Goal: Task Accomplishment & Management: Manage account settings

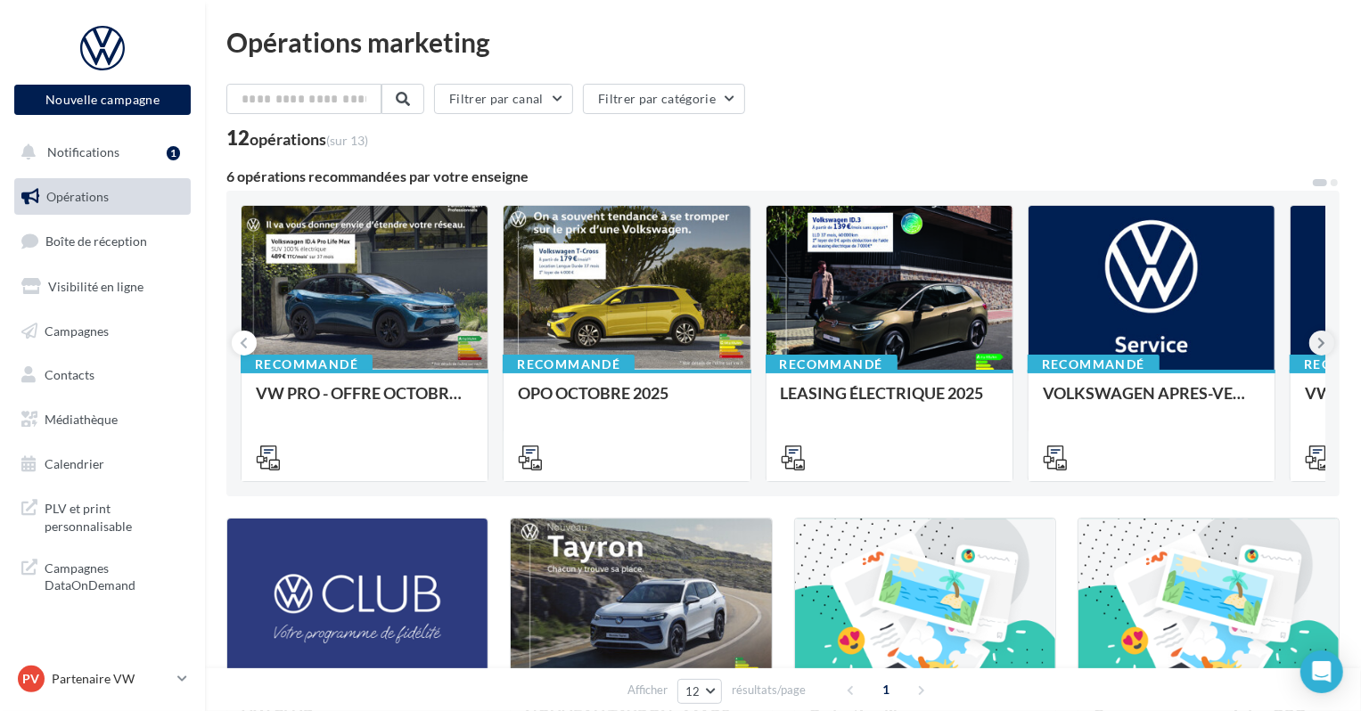
click at [1333, 343] on button at bounding box center [1321, 343] width 25 height 25
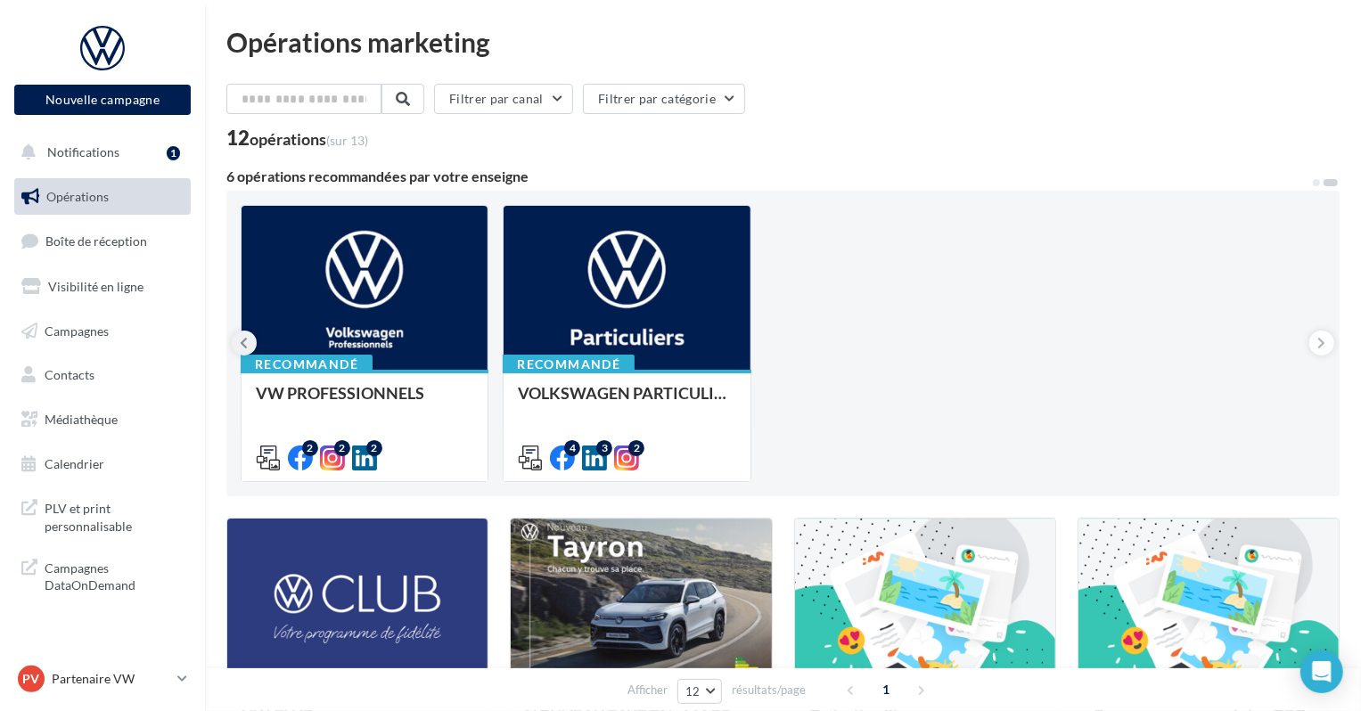
click at [241, 344] on icon at bounding box center [245, 343] width 8 height 18
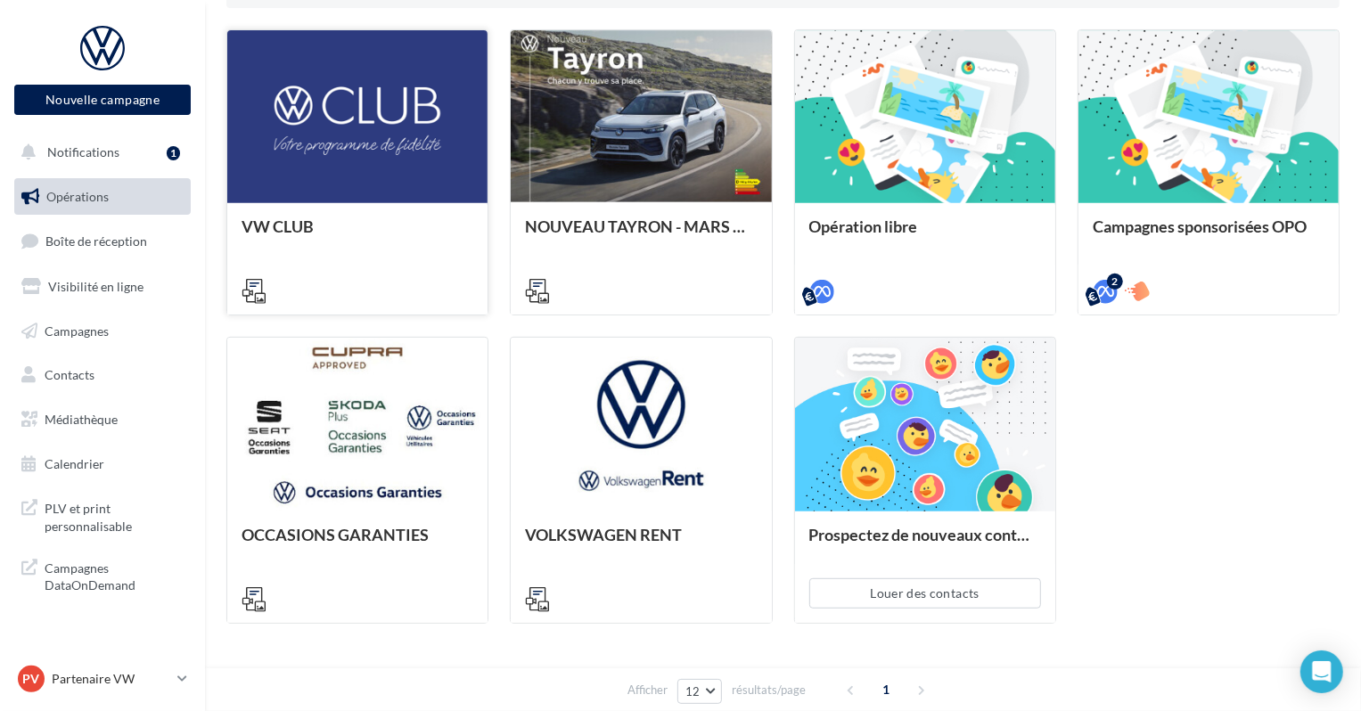
scroll to position [522, 0]
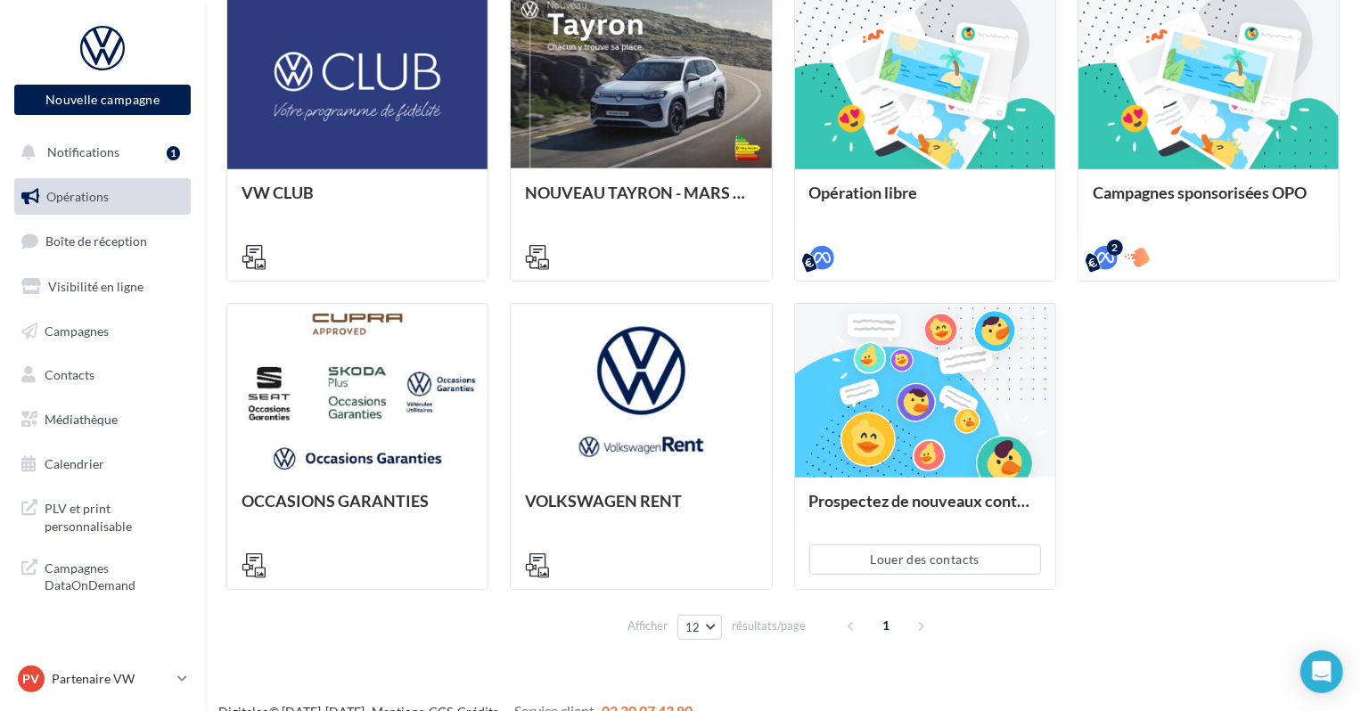
click at [151, 651] on nav "Nouvelle campagne Nouvelle campagne Notifications 1 Opérations Boîte de récepti…" at bounding box center [102, 355] width 205 height 711
click at [143, 674] on p "Partenaire VW" at bounding box center [111, 679] width 119 height 18
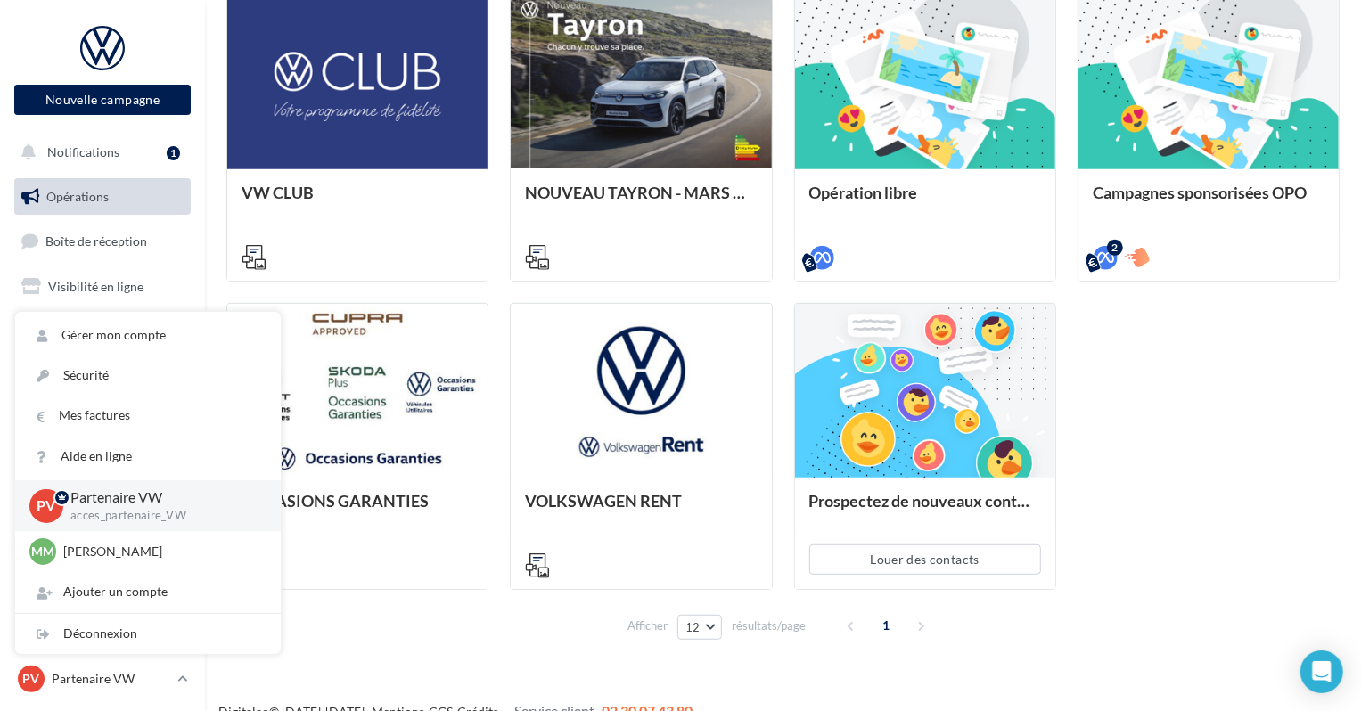
click at [1254, 423] on div "VW CLUB NOUVEAU TAYRON - MARS 2025 https://volkswagen.get-it-solutions.com/914-…" at bounding box center [782, 293] width 1113 height 594
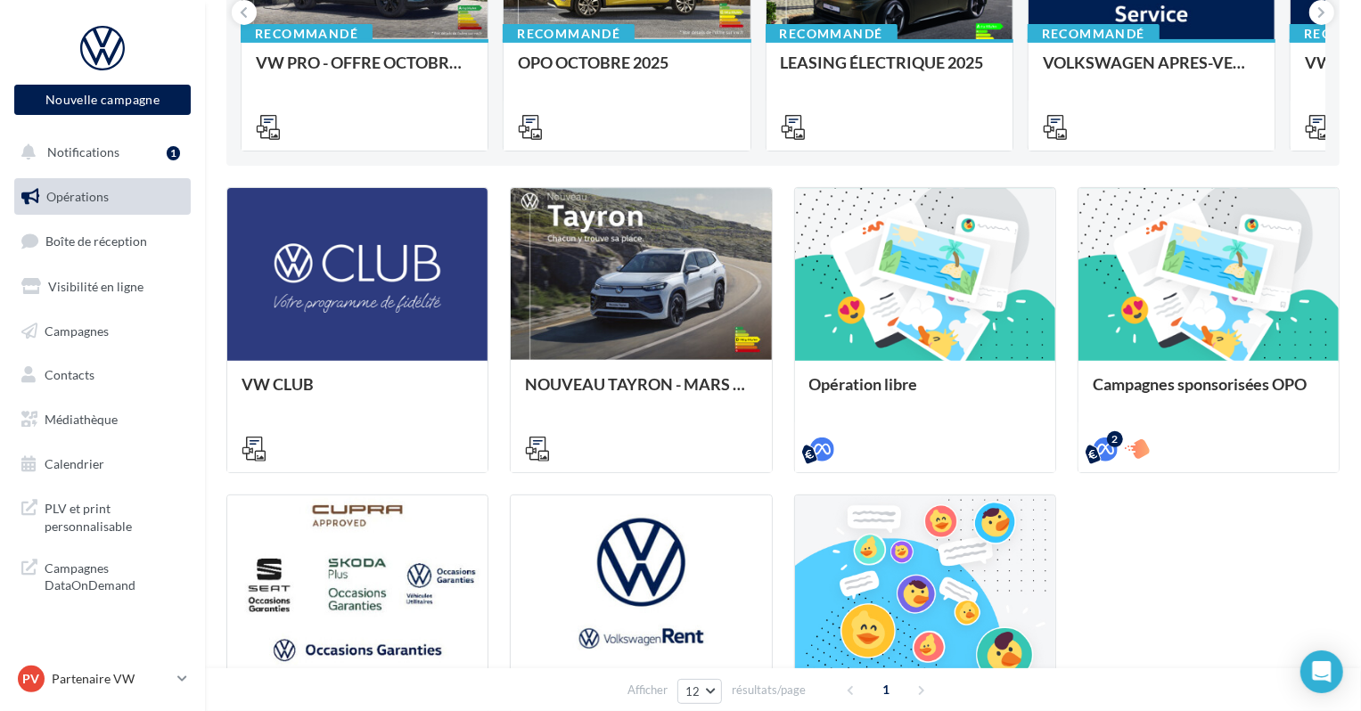
scroll to position [0, 0]
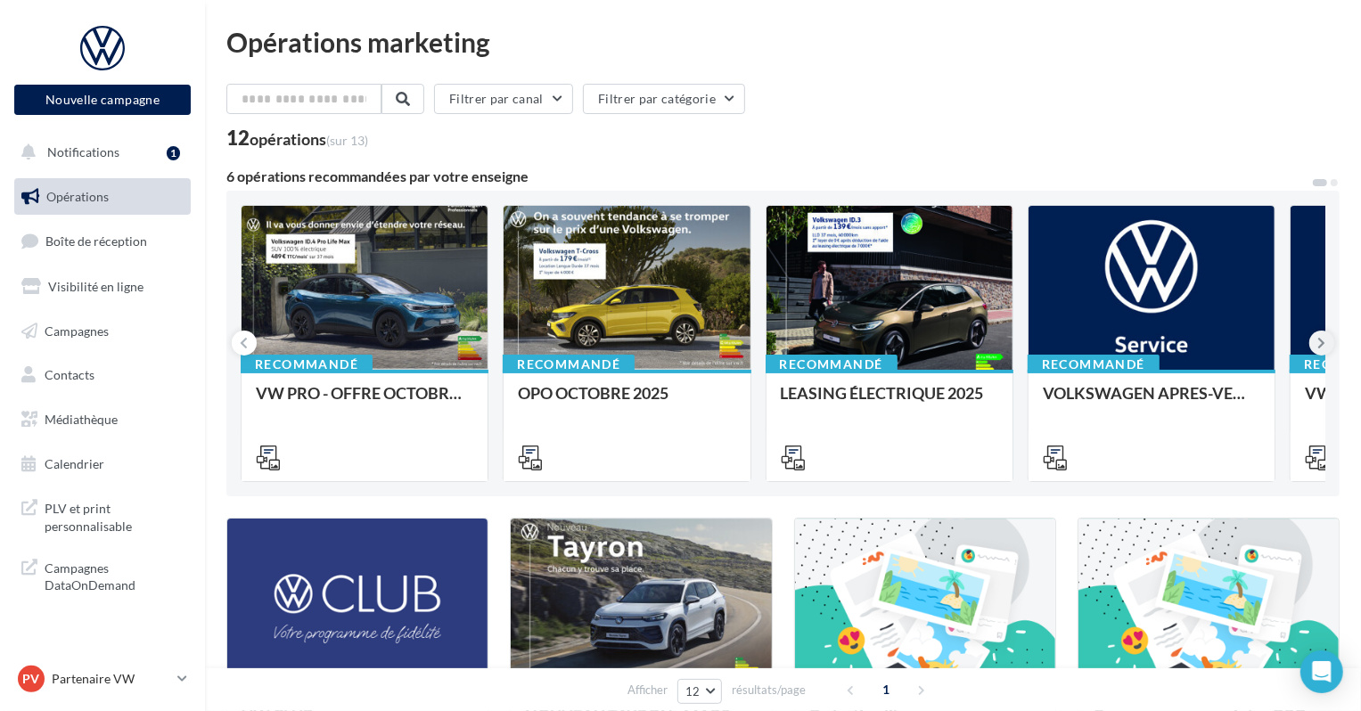
click at [1322, 338] on icon at bounding box center [1322, 343] width 8 height 18
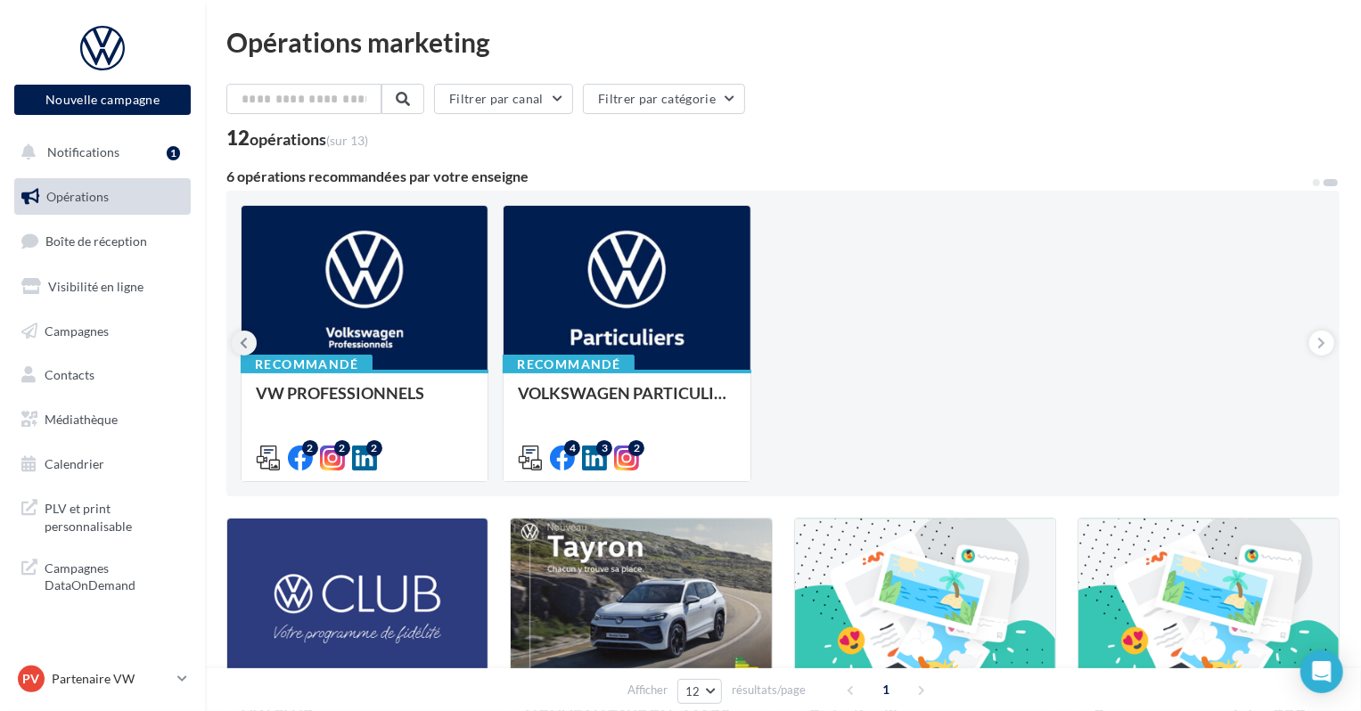
click at [242, 344] on icon at bounding box center [245, 343] width 8 height 18
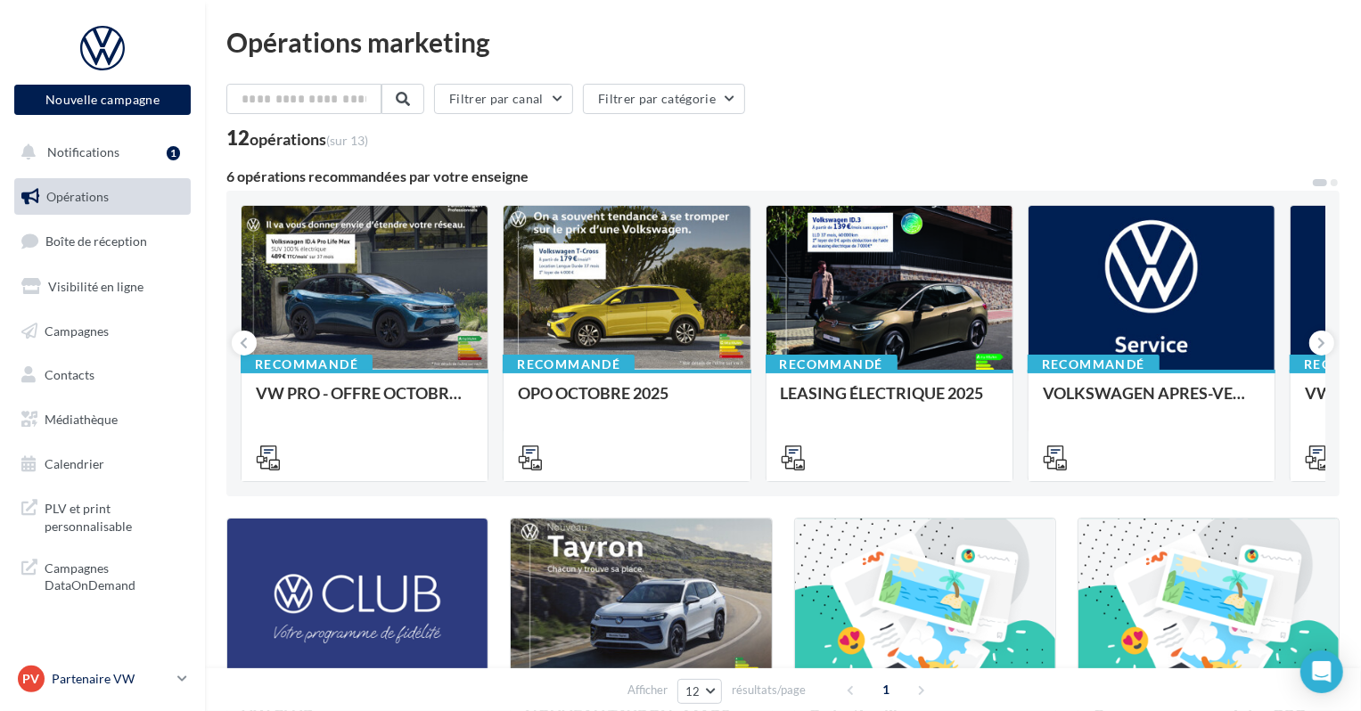
click at [125, 678] on p "Partenaire VW" at bounding box center [111, 679] width 119 height 18
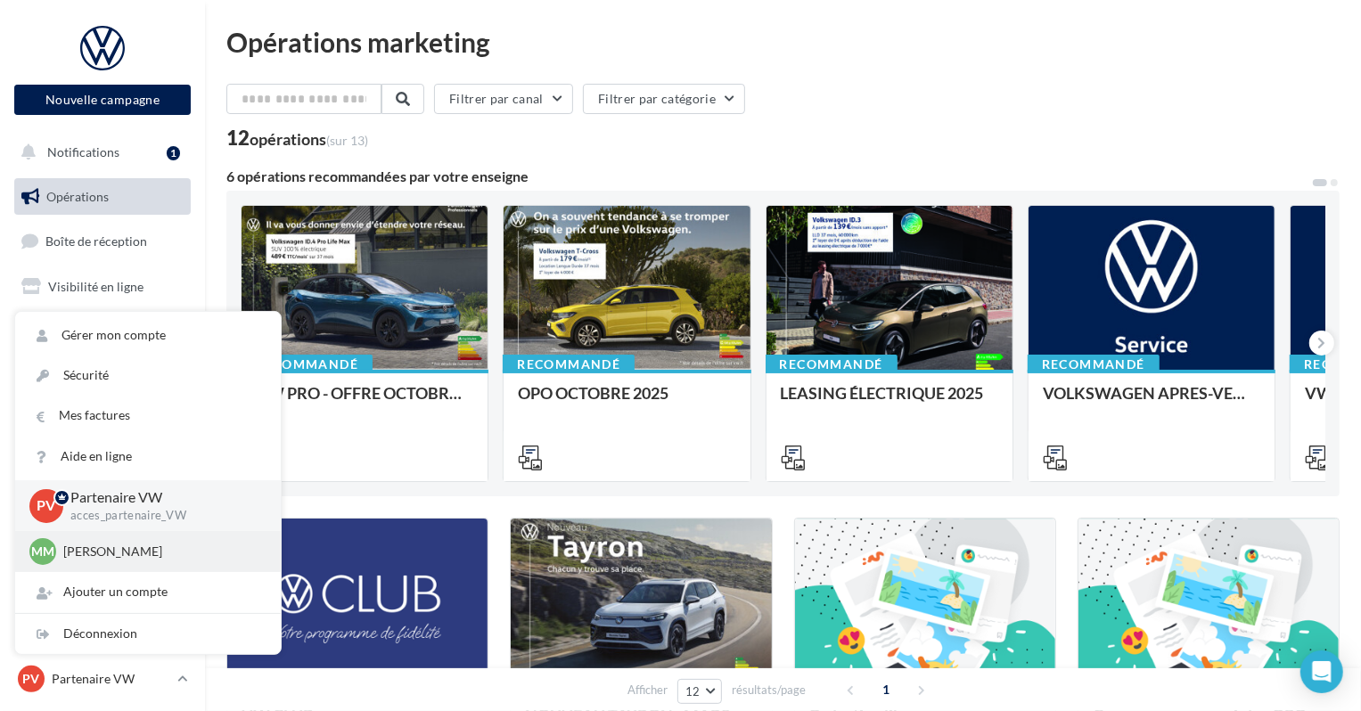
click at [164, 555] on p "[PERSON_NAME]" at bounding box center [161, 552] width 196 height 18
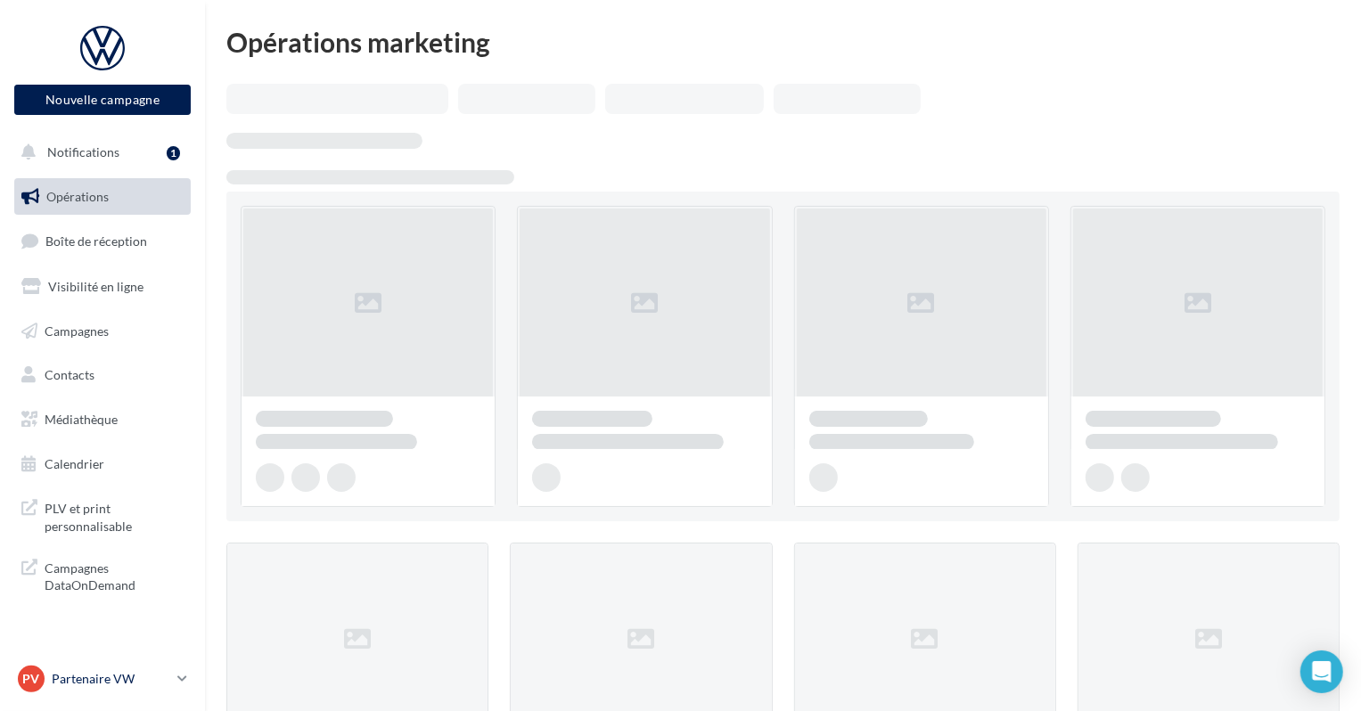
click at [137, 666] on div "PV Partenaire VW acces_partenaire_VW" at bounding box center [94, 679] width 152 height 27
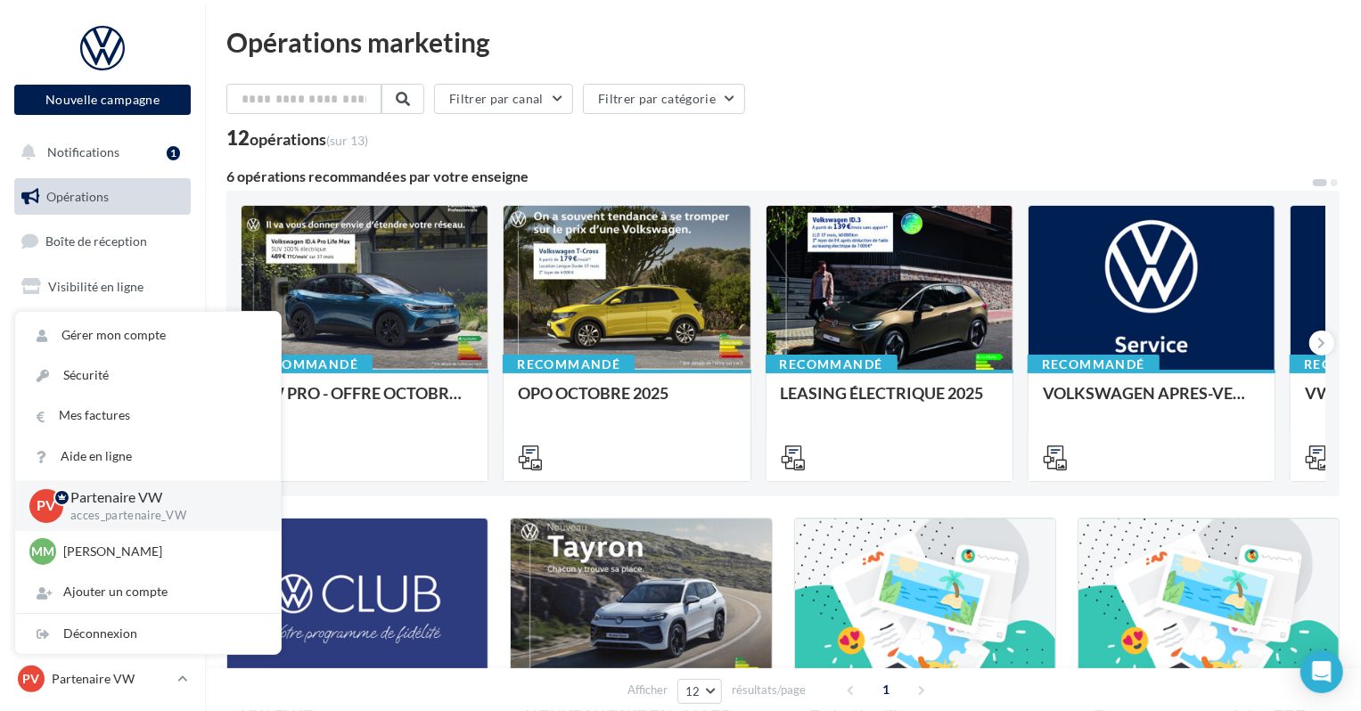
click at [785, 17] on div "Opérations marketing Filtrer par canal Filtrer par catégorie 12 opérations (sur…" at bounding box center [783, 606] width 1156 height 1212
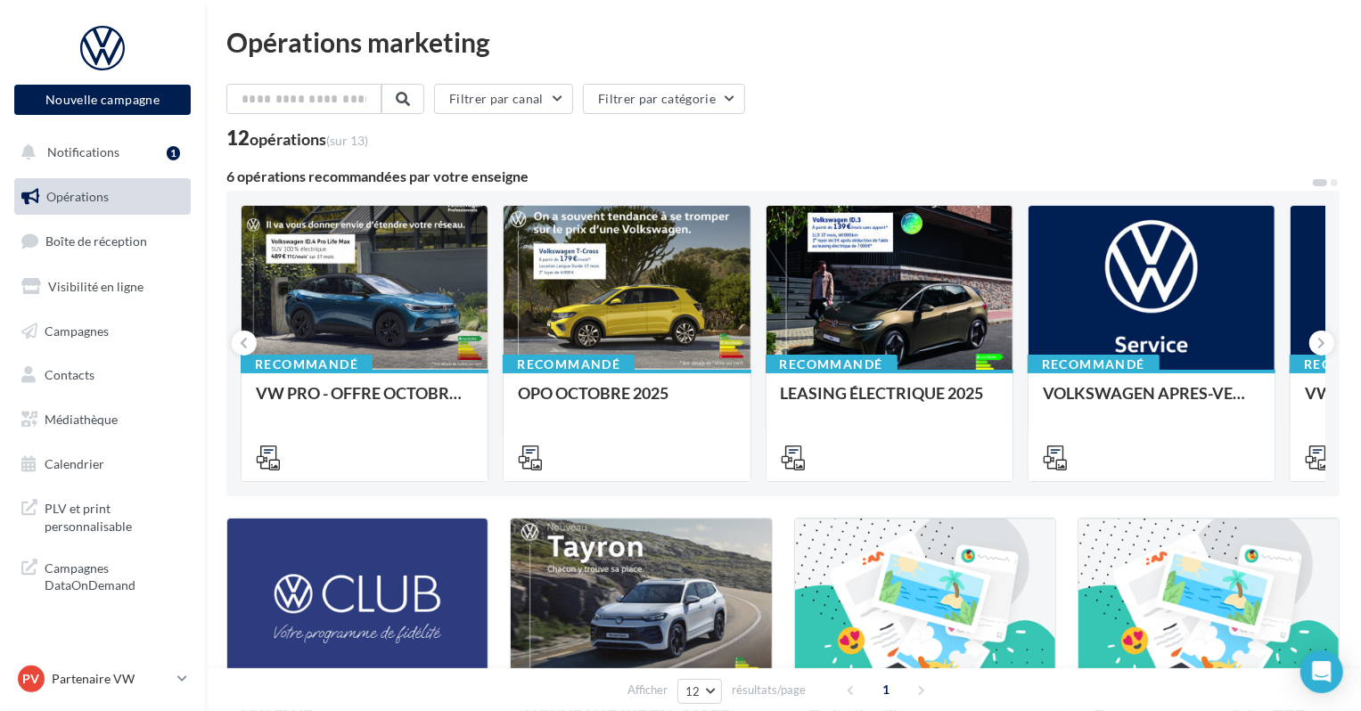
click at [111, 659] on nav "Nouvelle campagne Nouvelle campagne Notifications 1 Opérations Boîte de récepti…" at bounding box center [102, 355] width 205 height 711
click at [105, 678] on p "Partenaire VW" at bounding box center [111, 679] width 119 height 18
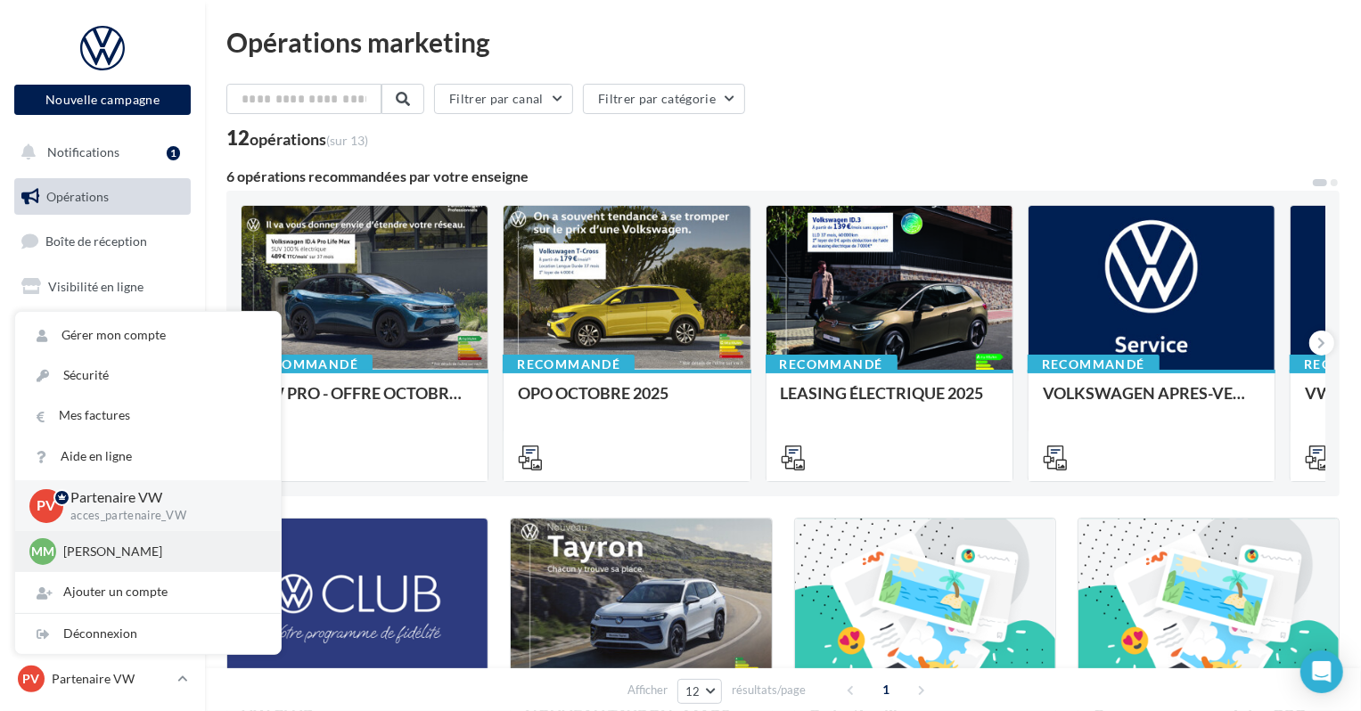
click at [123, 552] on p "[PERSON_NAME]" at bounding box center [161, 552] width 196 height 18
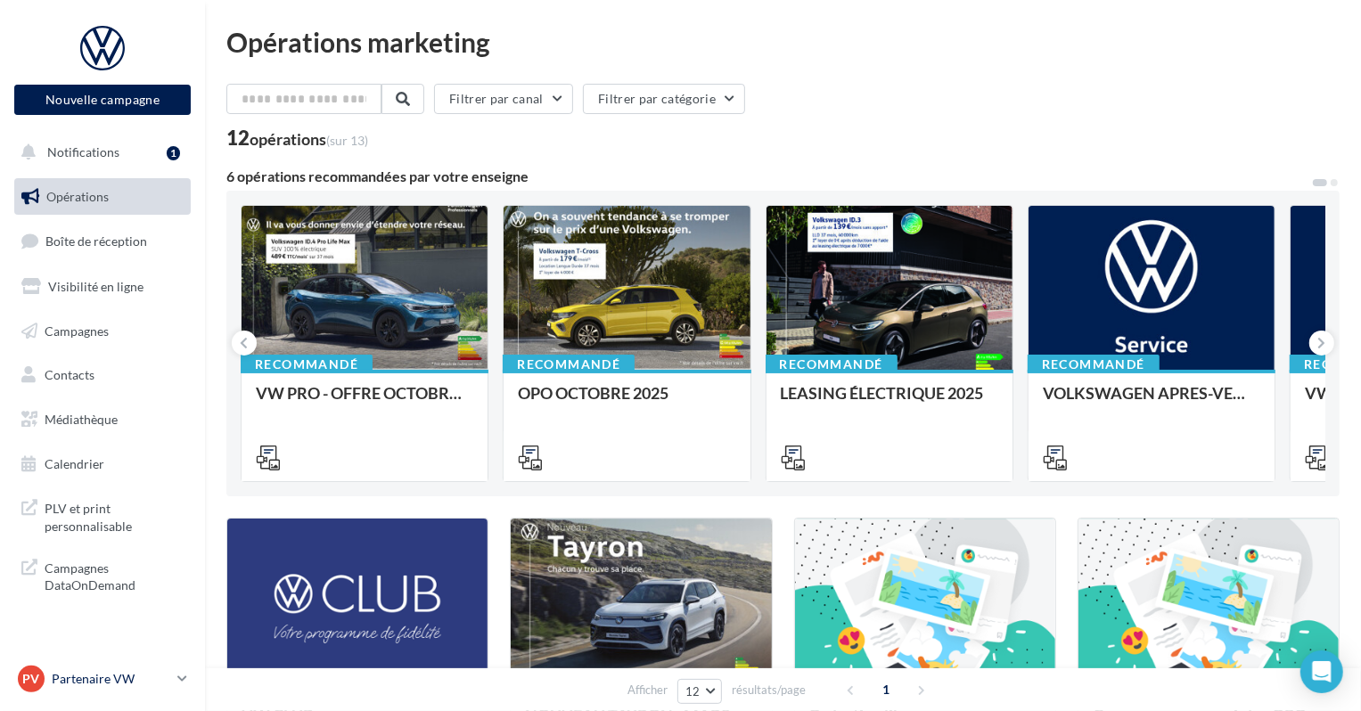
click at [108, 675] on p "Partenaire VW" at bounding box center [111, 679] width 119 height 18
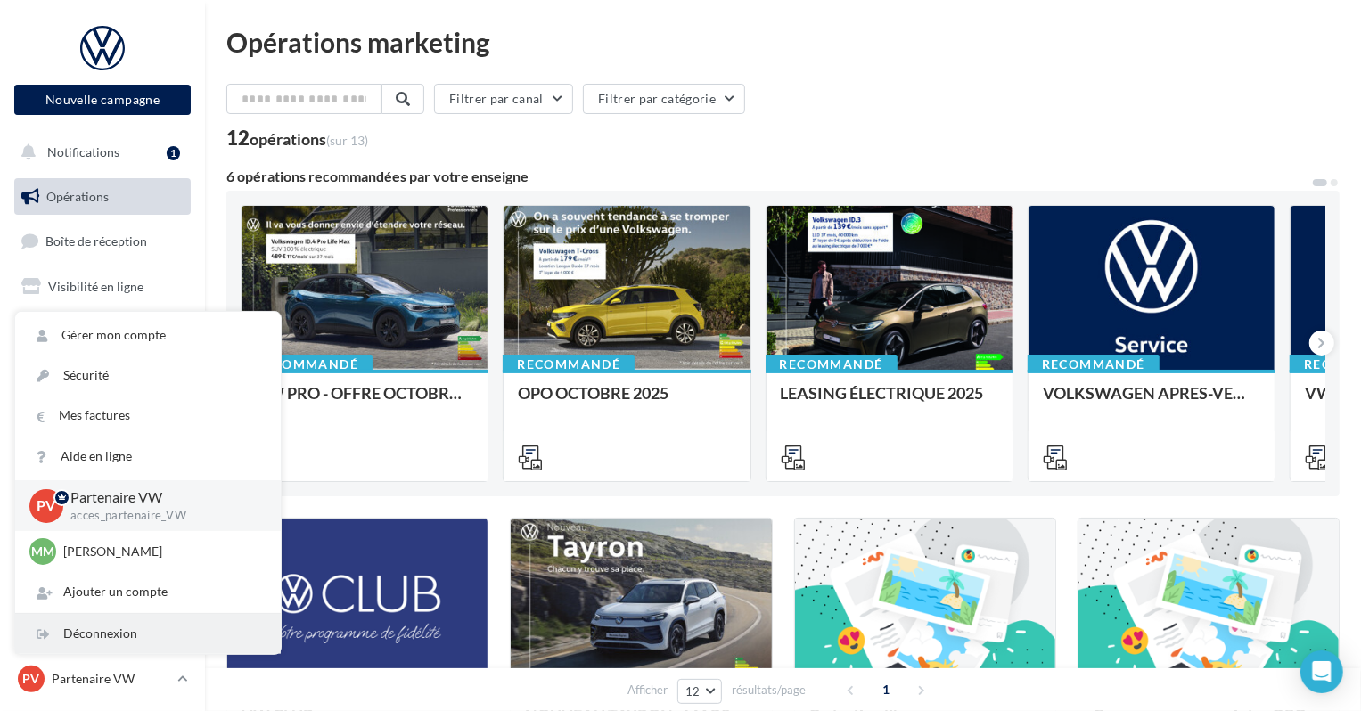
click at [104, 629] on div "Déconnexion" at bounding box center [148, 634] width 266 height 40
